Goal: Communication & Community: Participate in discussion

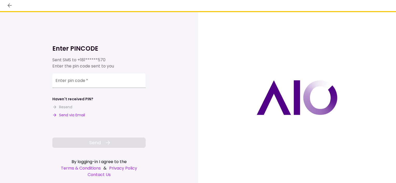
click at [75, 115] on button "Send via Email" at bounding box center [68, 115] width 33 height 5
click at [99, 81] on input "Enter pin code   *" at bounding box center [98, 81] width 93 height 15
click at [85, 84] on input "Enter pin code   *" at bounding box center [98, 81] width 93 height 15
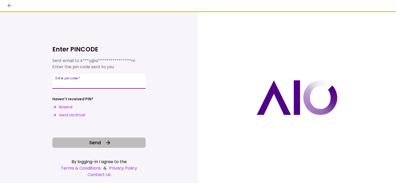
type input "******"
click at [115, 142] on button "Send" at bounding box center [98, 143] width 93 height 10
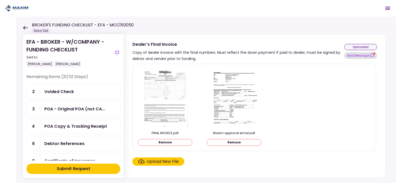
click at [370, 55] on button "Add Message" at bounding box center [360, 55] width 33 height 7
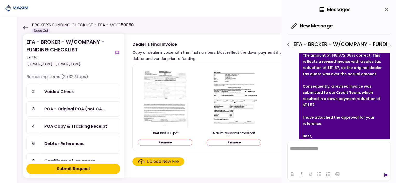
scroll to position [580, 0]
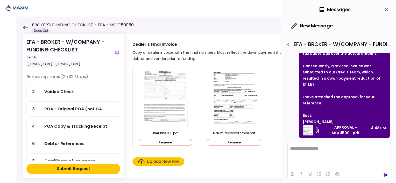
click at [312, 127] on img at bounding box center [308, 130] width 10 height 10
click at [318, 152] on html at bounding box center [339, 148] width 103 height 13
click at [385, 174] on icon "send" at bounding box center [385, 175] width 5 height 5
